Goal: Find specific fact: Find specific fact

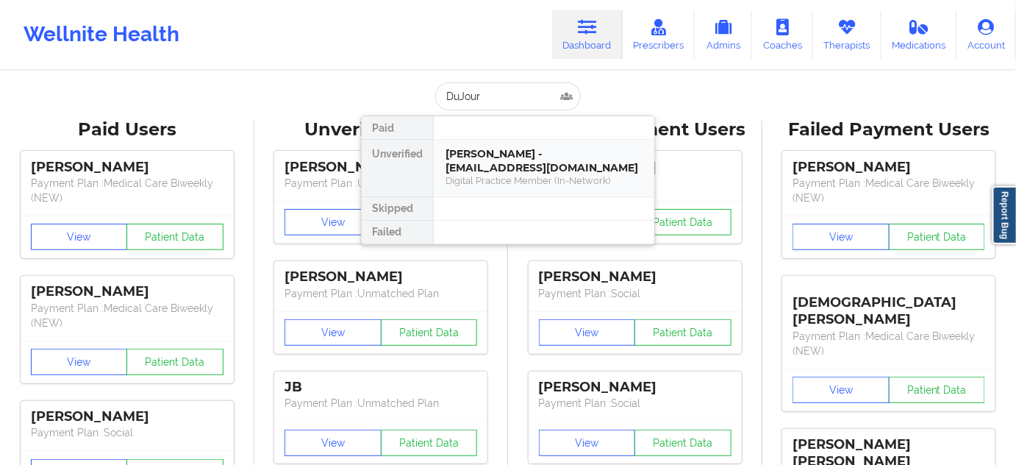
click at [494, 163] on div "[PERSON_NAME] - [EMAIL_ADDRESS][DOMAIN_NAME]" at bounding box center [544, 160] width 197 height 27
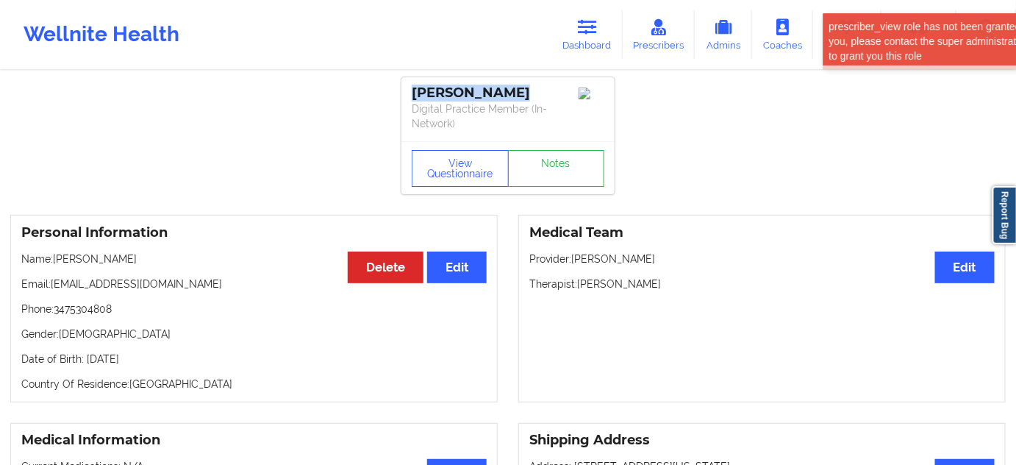
drag, startPoint x: 525, startPoint y: 90, endPoint x: 396, endPoint y: 88, distance: 128.7
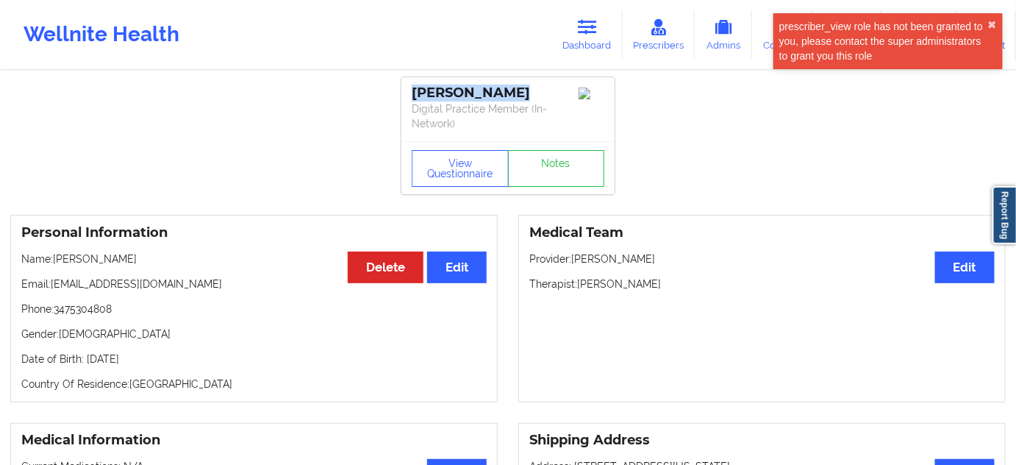
copy div "[PERSON_NAME]"
click at [641, 283] on p "Therapist: [PERSON_NAME]" at bounding box center [763, 284] width 466 height 15
copy p "Eshgh"
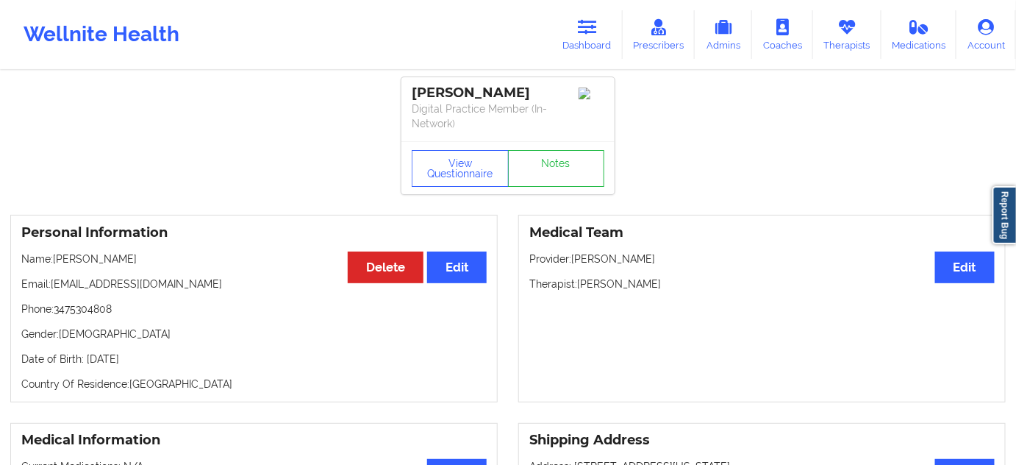
click at [496, 89] on div "[PERSON_NAME]" at bounding box center [508, 93] width 193 height 17
copy div "DuJour"
click at [446, 83] on div "[PERSON_NAME] Digital Practice Member (In-Network)" at bounding box center [508, 109] width 213 height 64
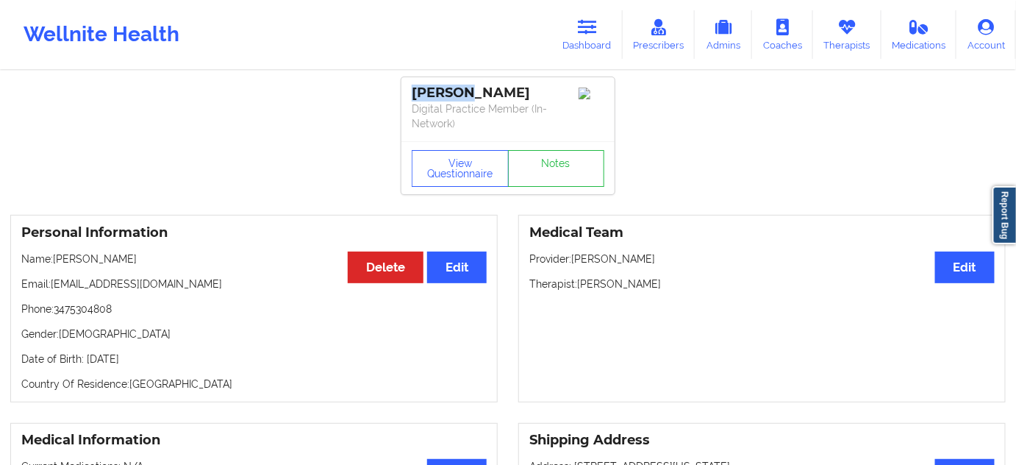
copy div "[PERSON_NAME]"
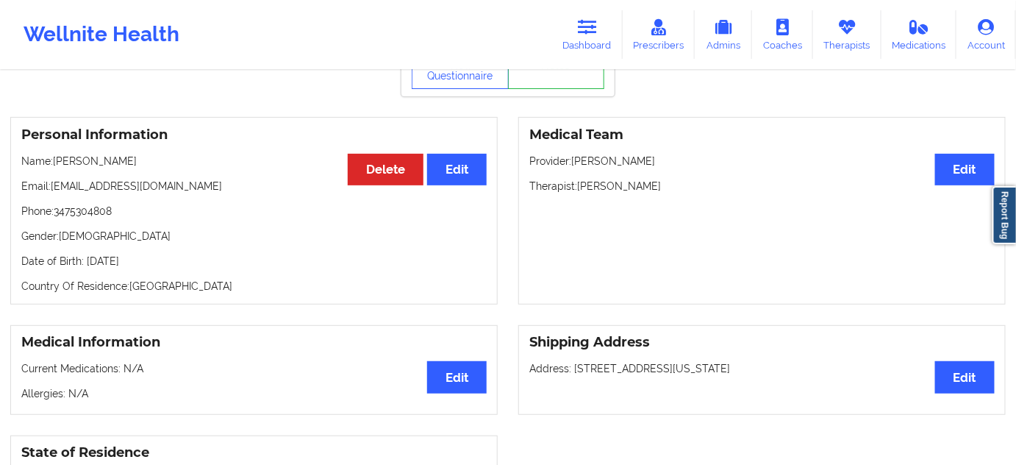
scroll to position [89, 0]
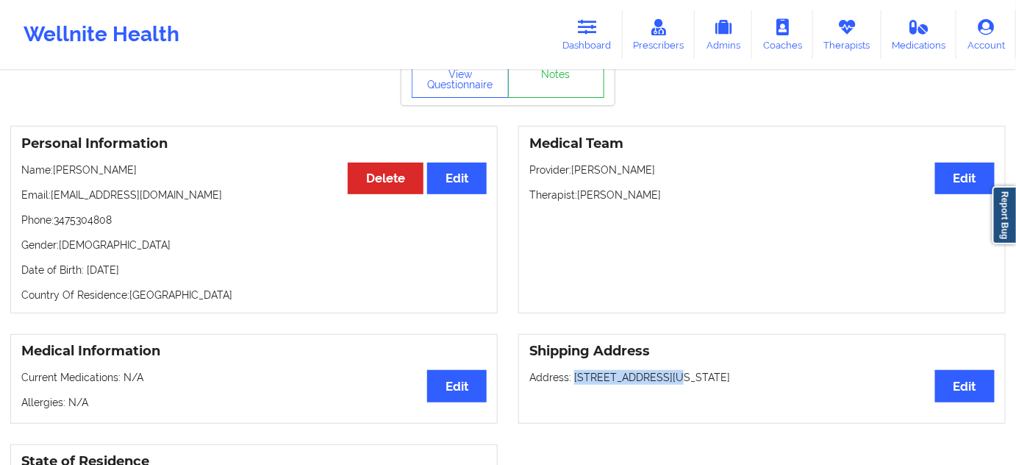
drag, startPoint x: 572, startPoint y: 378, endPoint x: 659, endPoint y: 371, distance: 87.0
click at [659, 371] on p "Address: [STREET_ADDRESS][US_STATE]" at bounding box center [763, 377] width 466 height 15
copy p "[STREET_ADDRESS],"
click at [696, 382] on p "Address: [STREET_ADDRESS][US_STATE]" at bounding box center [763, 377] width 466 height 15
drag, startPoint x: 669, startPoint y: 380, endPoint x: 710, endPoint y: 384, distance: 41.4
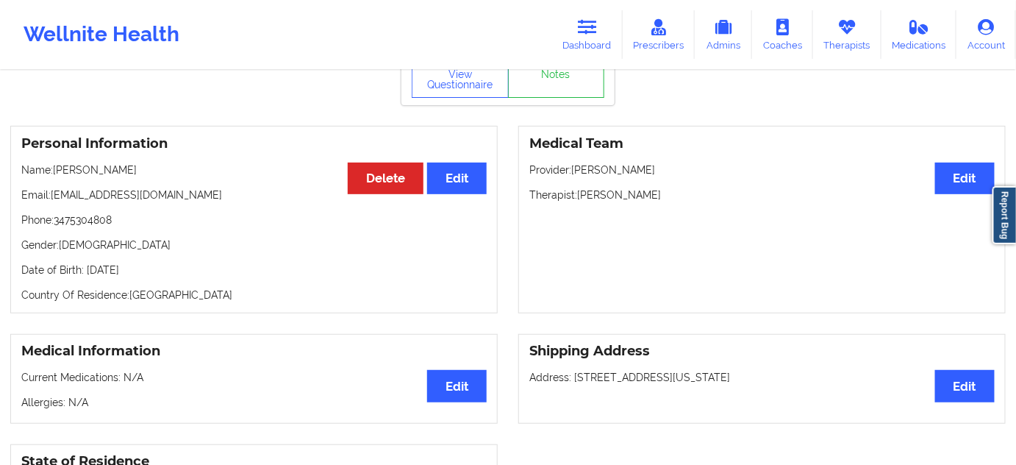
click at [710, 384] on div "Shipping Address Edit Address: [STREET_ADDRESS][US_STATE]" at bounding box center [763, 379] width 488 height 90
copy p "[US_STATE]"
click at [746, 380] on p "Address: [STREET_ADDRESS][US_STATE]" at bounding box center [763, 377] width 466 height 15
copy p "10009"
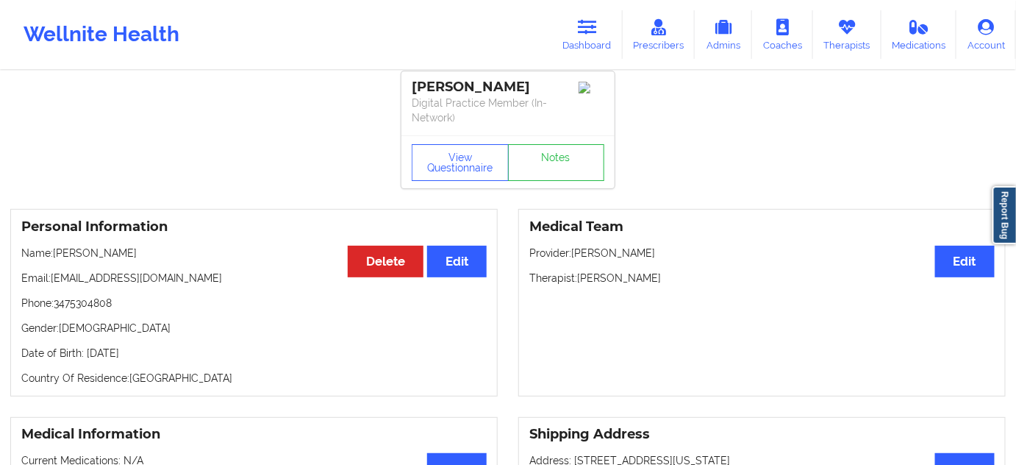
scroll to position [0, 0]
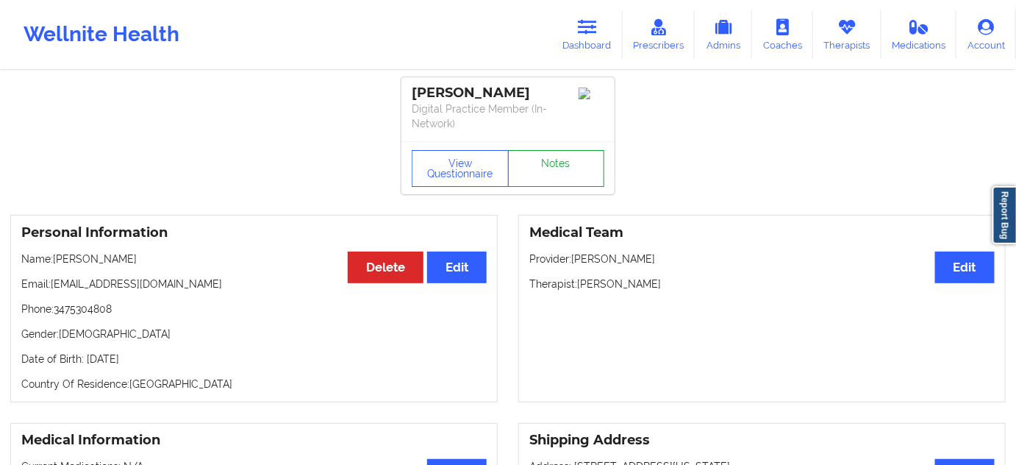
click at [553, 185] on link "Notes" at bounding box center [556, 168] width 97 height 37
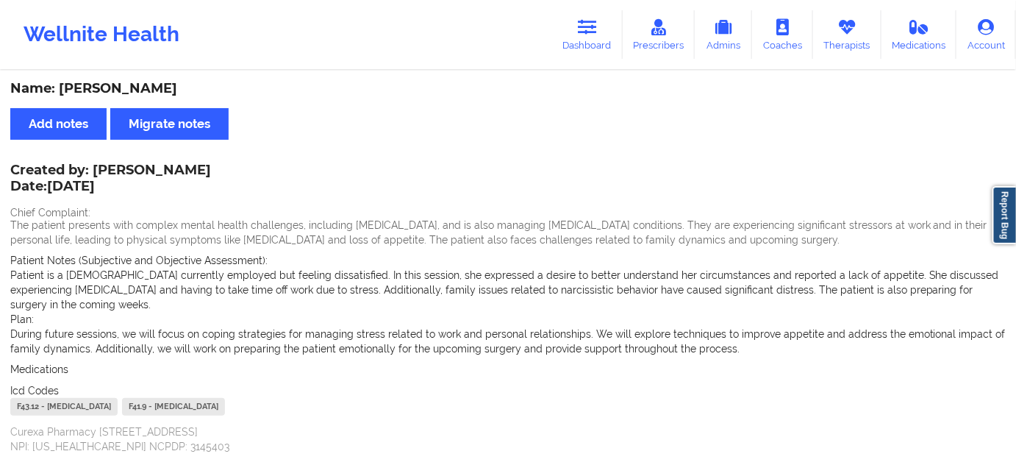
click at [29, 398] on div "F43.12 - [MEDICAL_DATA]" at bounding box center [63, 407] width 107 height 18
copy div "F43.12"
drag, startPoint x: 229, startPoint y: 390, endPoint x: 195, endPoint y: 388, distance: 34.6
click at [195, 398] on div "F43.12 - [MEDICAL_DATA] F41.9 - [MEDICAL_DATA]" at bounding box center [508, 408] width 996 height 21
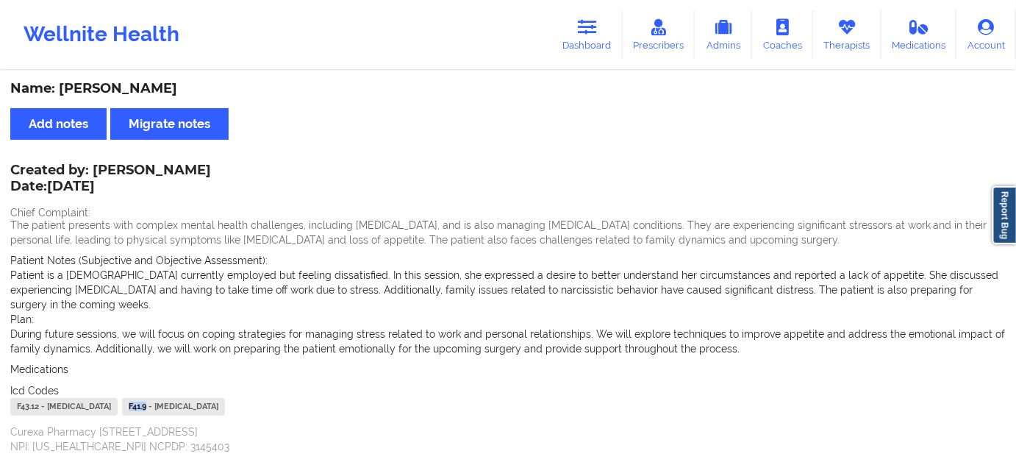
copy div "F41.9"
click at [135, 90] on div "Name: [PERSON_NAME]" at bounding box center [508, 88] width 996 height 17
copy div "DuJour"
